Goal: Information Seeking & Learning: Learn about a topic

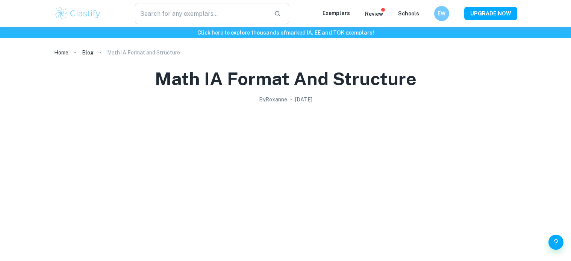
scroll to position [919, 0]
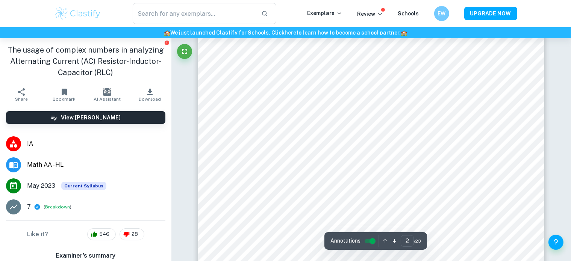
scroll to position [677, 0]
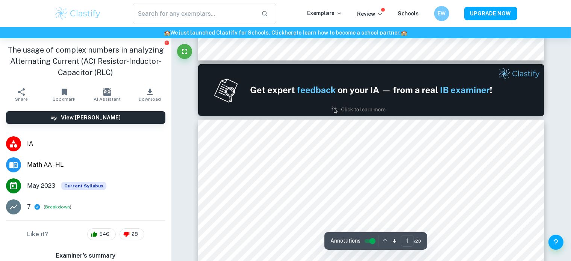
type input "2"
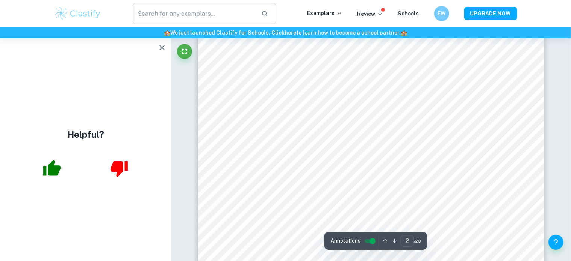
scroll to position [733, 0]
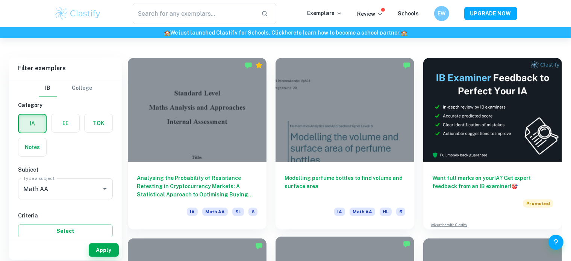
scroll to position [200, 0]
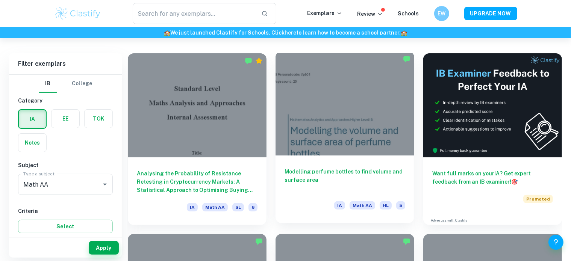
click at [354, 126] on div at bounding box center [345, 104] width 139 height 104
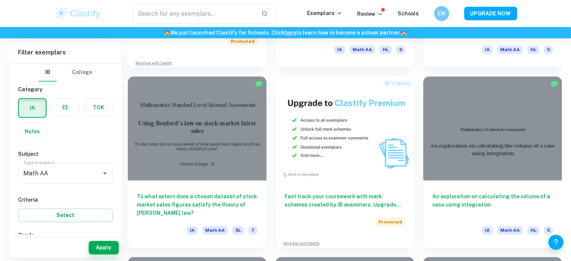
scroll to position [1443, 0]
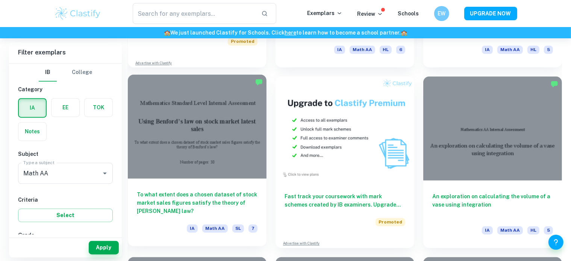
click at [200, 140] on div at bounding box center [197, 126] width 139 height 104
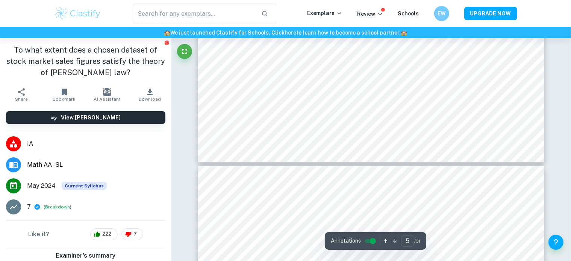
scroll to position [2468, 0]
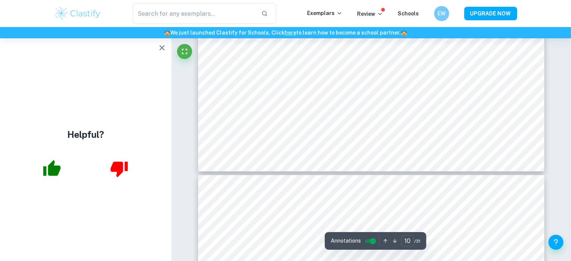
type input "11"
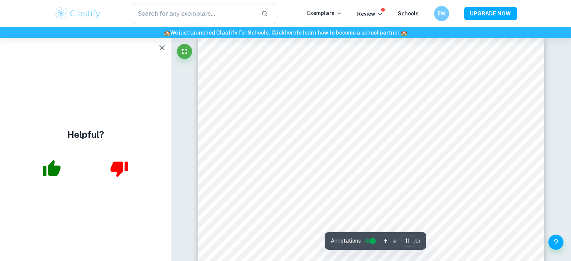
scroll to position [5145, 0]
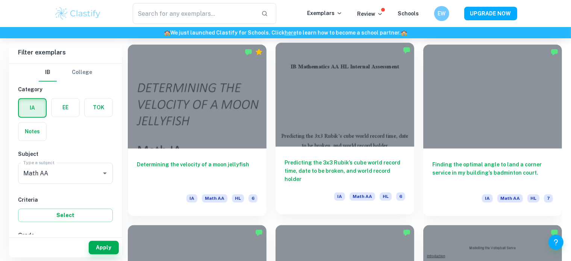
scroll to position [1679, 0]
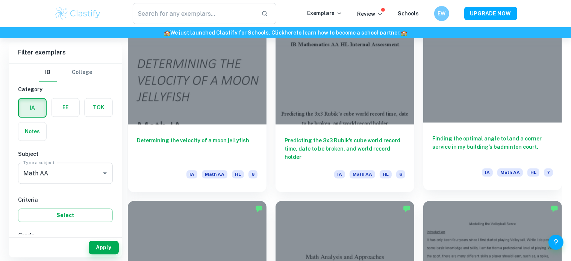
click at [481, 88] on div at bounding box center [492, 70] width 139 height 104
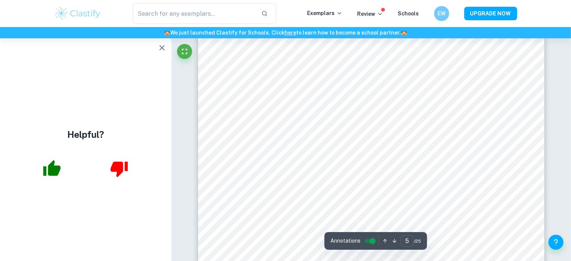
scroll to position [2077, 0]
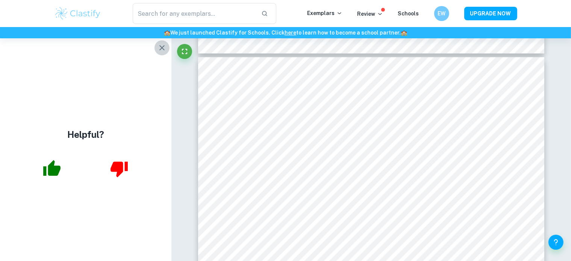
click at [163, 47] on icon "button" at bounding box center [161, 47] width 5 height 5
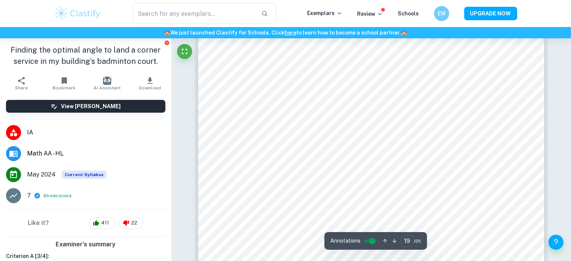
scroll to position [9250, 0]
type input "9"
